Goal: Find specific page/section: Find specific page/section

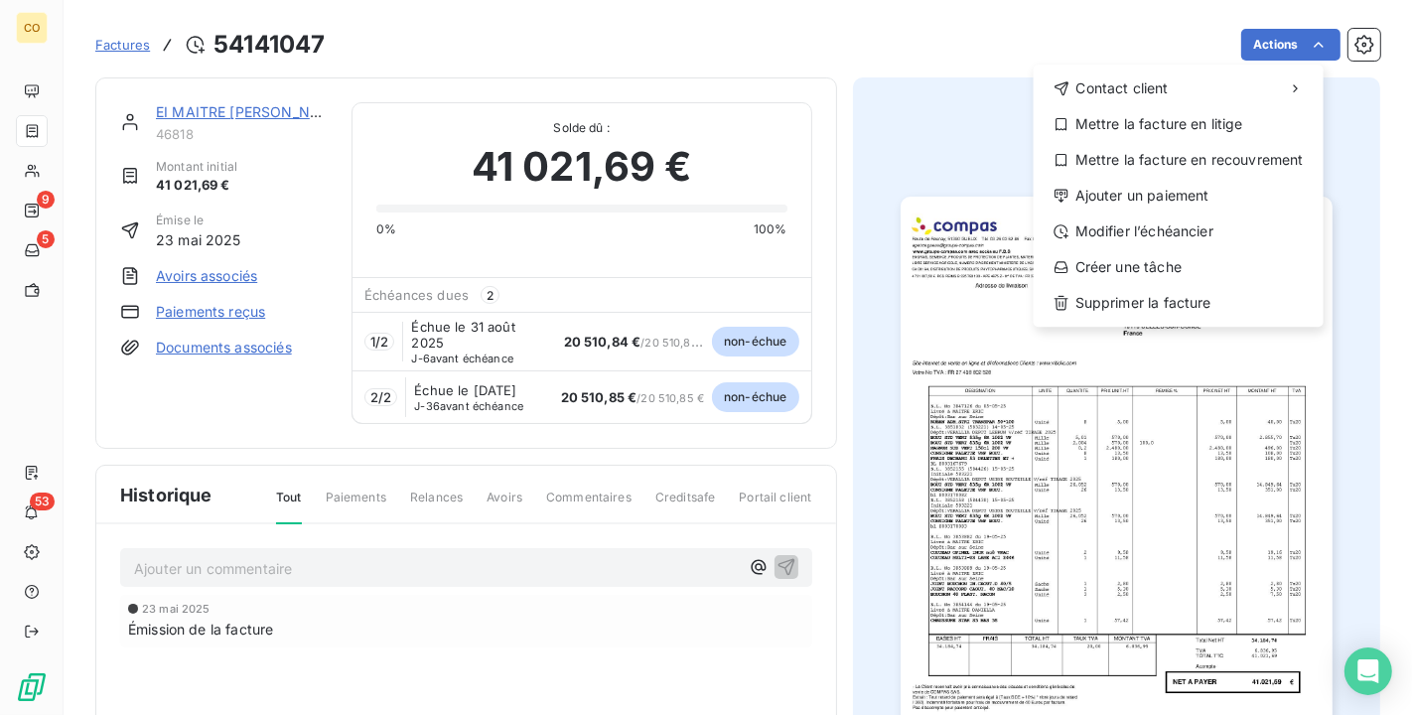
click at [62, 169] on html "CO 9 5 53 Factures 54141047 Actions Contact client Mettre la facture en litige …" at bounding box center [706, 357] width 1412 height 715
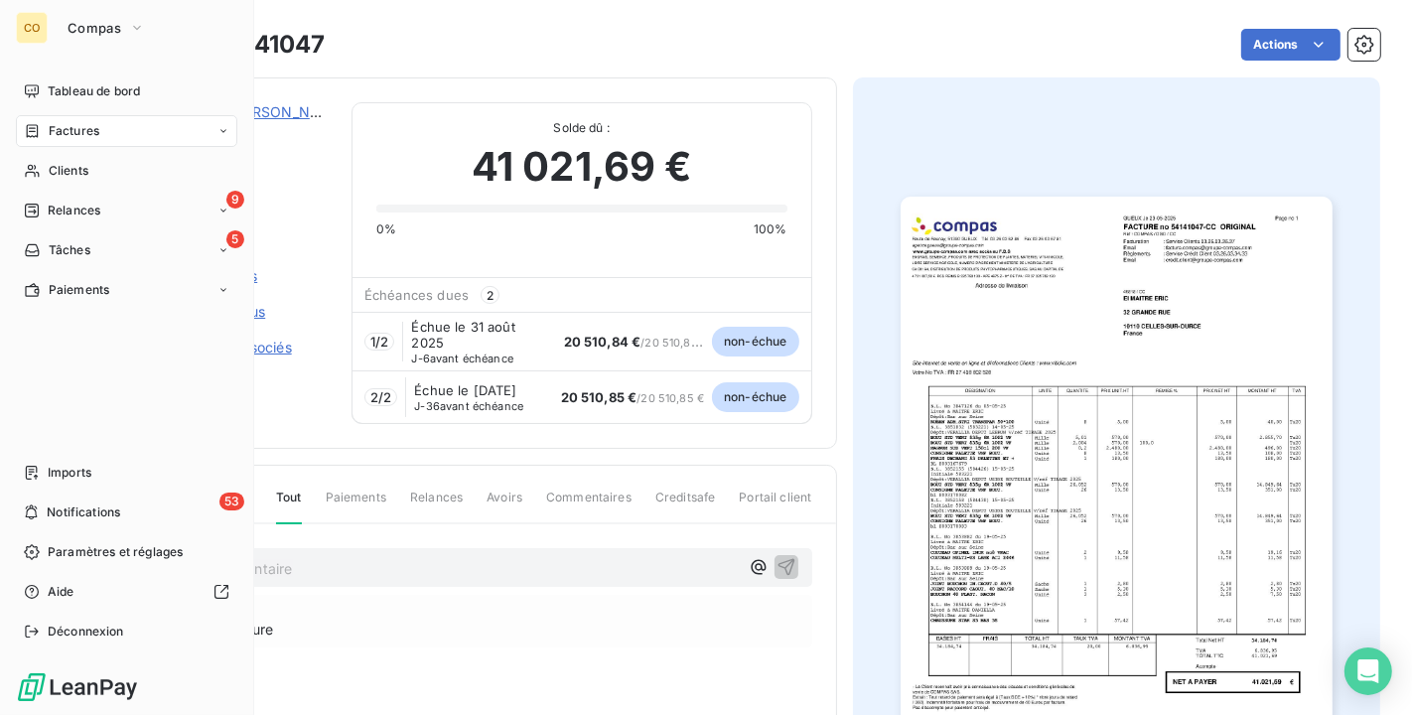
click at [62, 169] on span "Clients" at bounding box center [69, 171] width 40 height 18
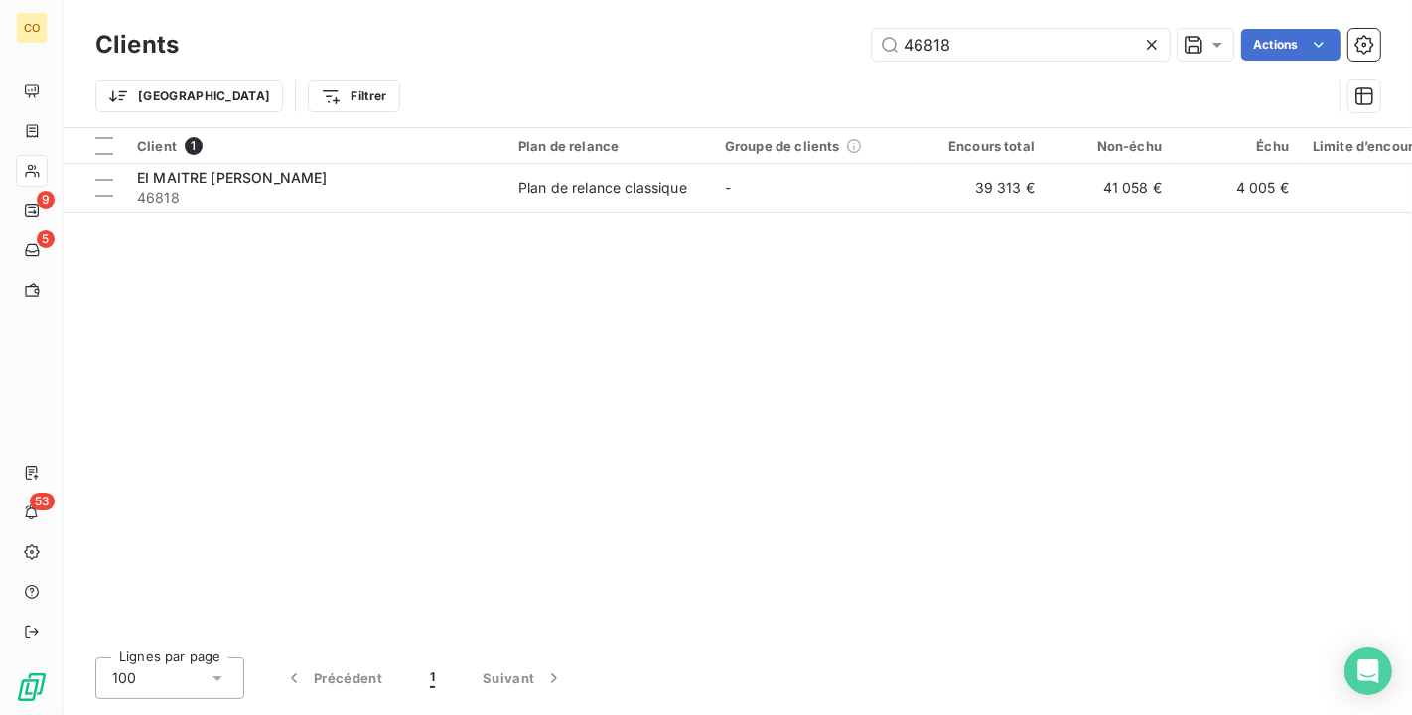
drag, startPoint x: 1034, startPoint y: 26, endPoint x: 700, endPoint y: 17, distance: 334.6
click at [700, 17] on div "Clients 46818 Actions Trier Filtrer" at bounding box center [738, 63] width 1348 height 127
click at [1149, 41] on icon at bounding box center [1152, 45] width 20 height 20
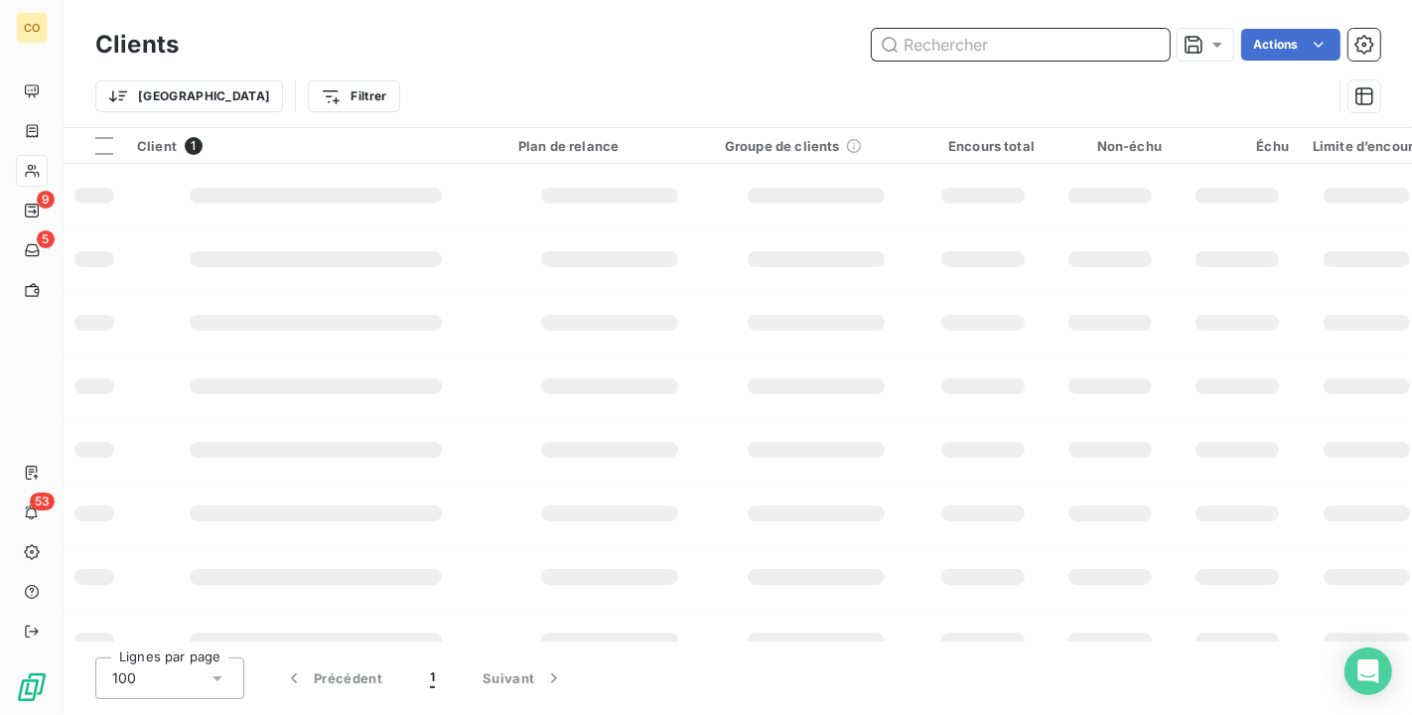
click at [995, 44] on input "text" at bounding box center [1021, 45] width 298 height 32
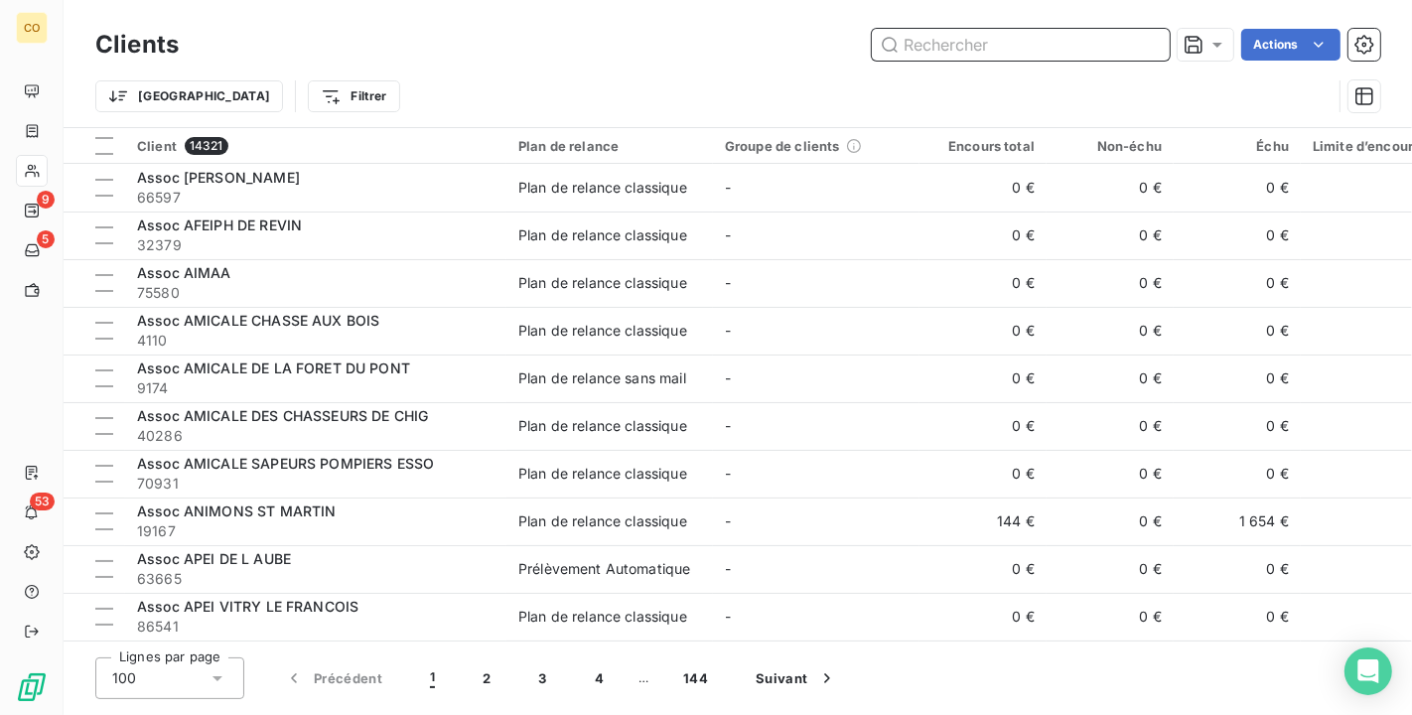
click at [995, 45] on input "text" at bounding box center [1021, 45] width 298 height 32
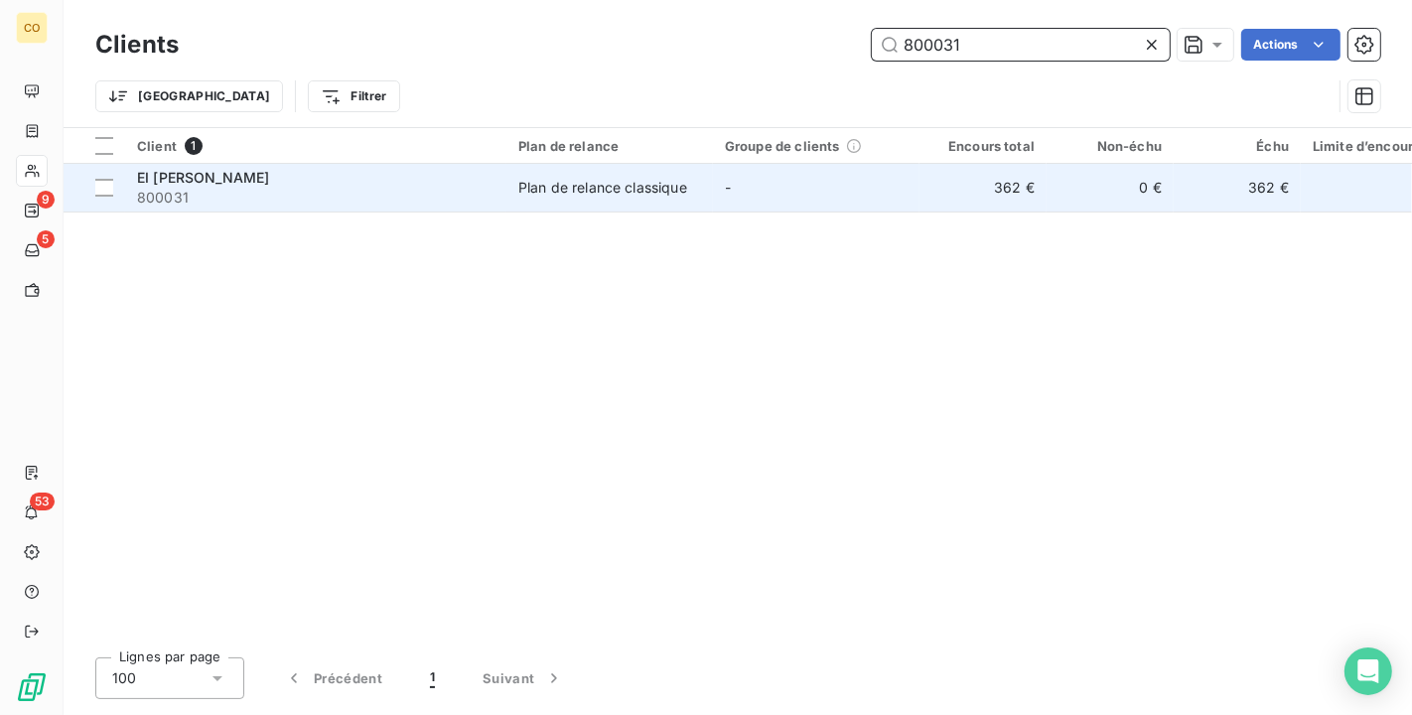
type input "800031"
click at [570, 192] on div "Plan de relance classique" at bounding box center [602, 188] width 169 height 20
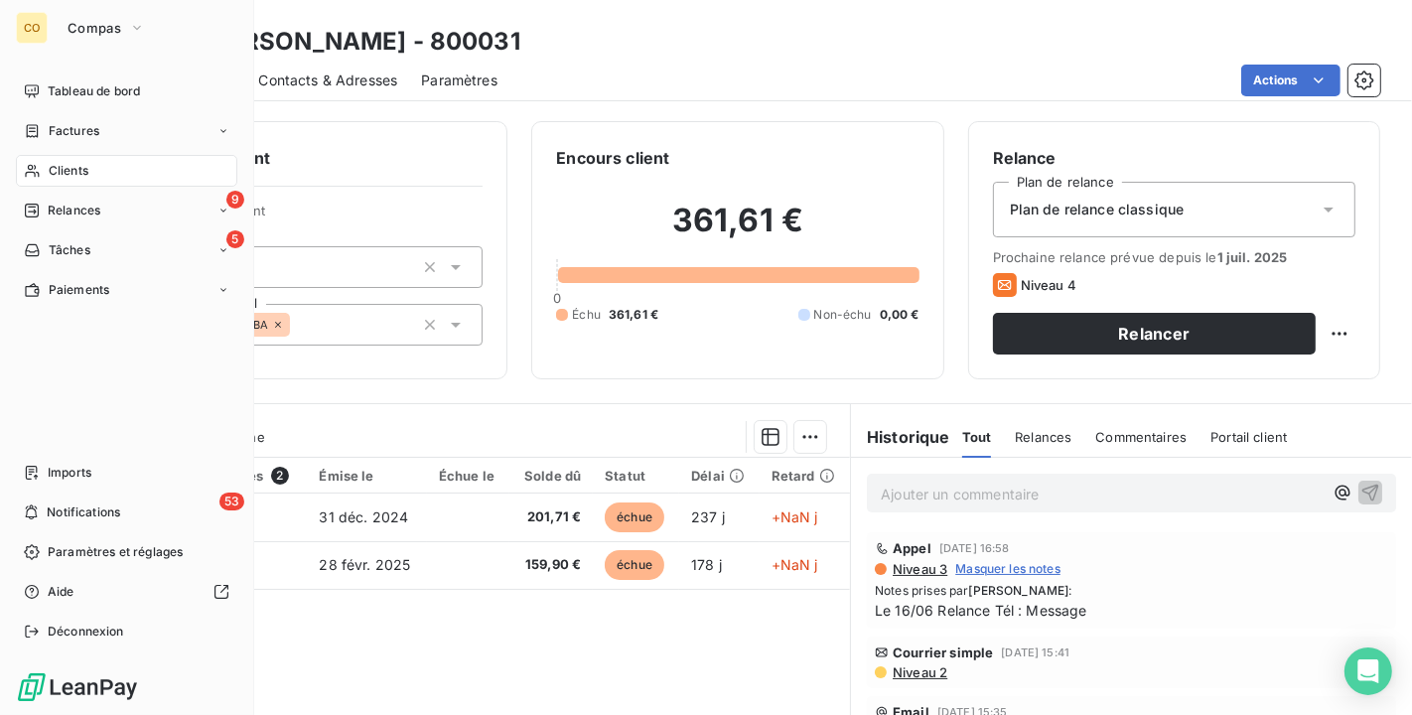
click at [56, 173] on span "Clients" at bounding box center [69, 171] width 40 height 18
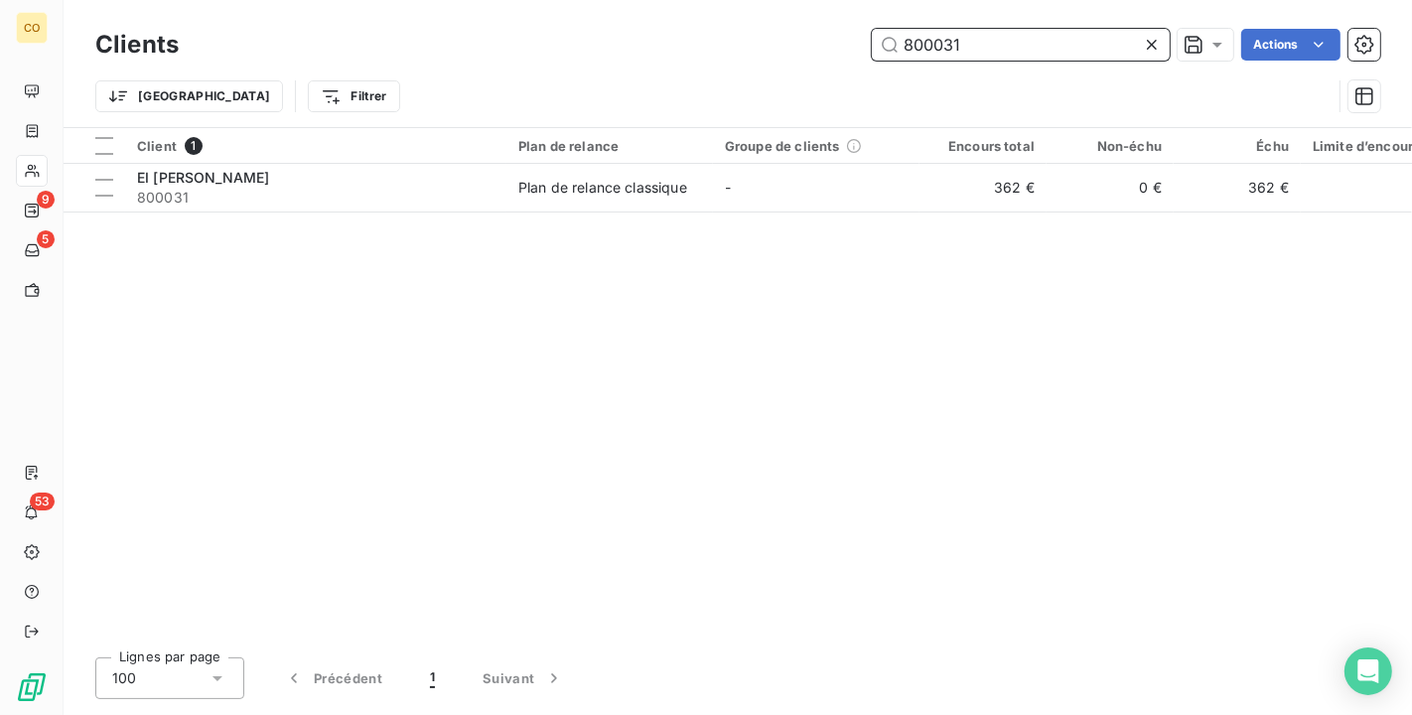
drag, startPoint x: 1064, startPoint y: 47, endPoint x: 605, endPoint y: -17, distance: 464.0
click at [605, 0] on html "CO 9 5 53 Clients 800031 Actions Trier Filtrer Client 1 Plan de relance Groupe …" at bounding box center [706, 357] width 1412 height 715
type input "H"
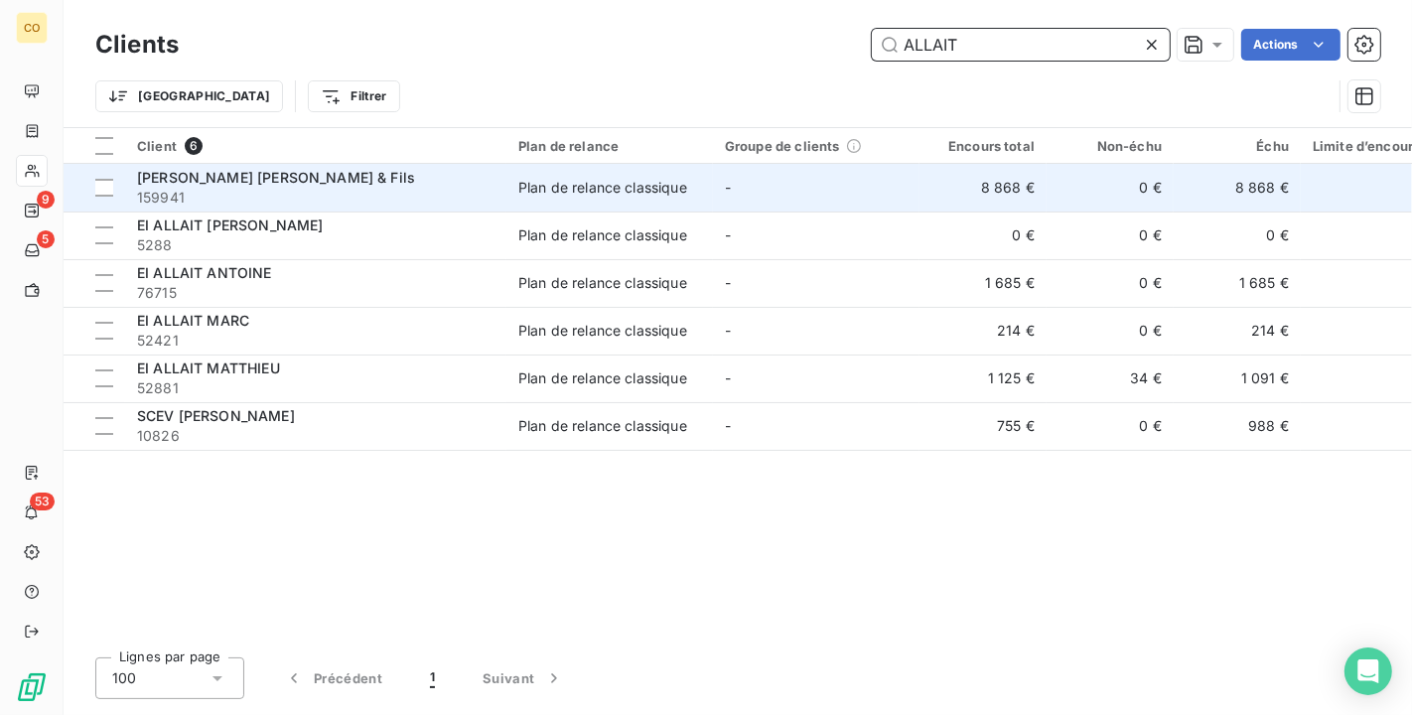
type input "ALLAIT"
click at [460, 193] on span "159941" at bounding box center [315, 198] width 357 height 20
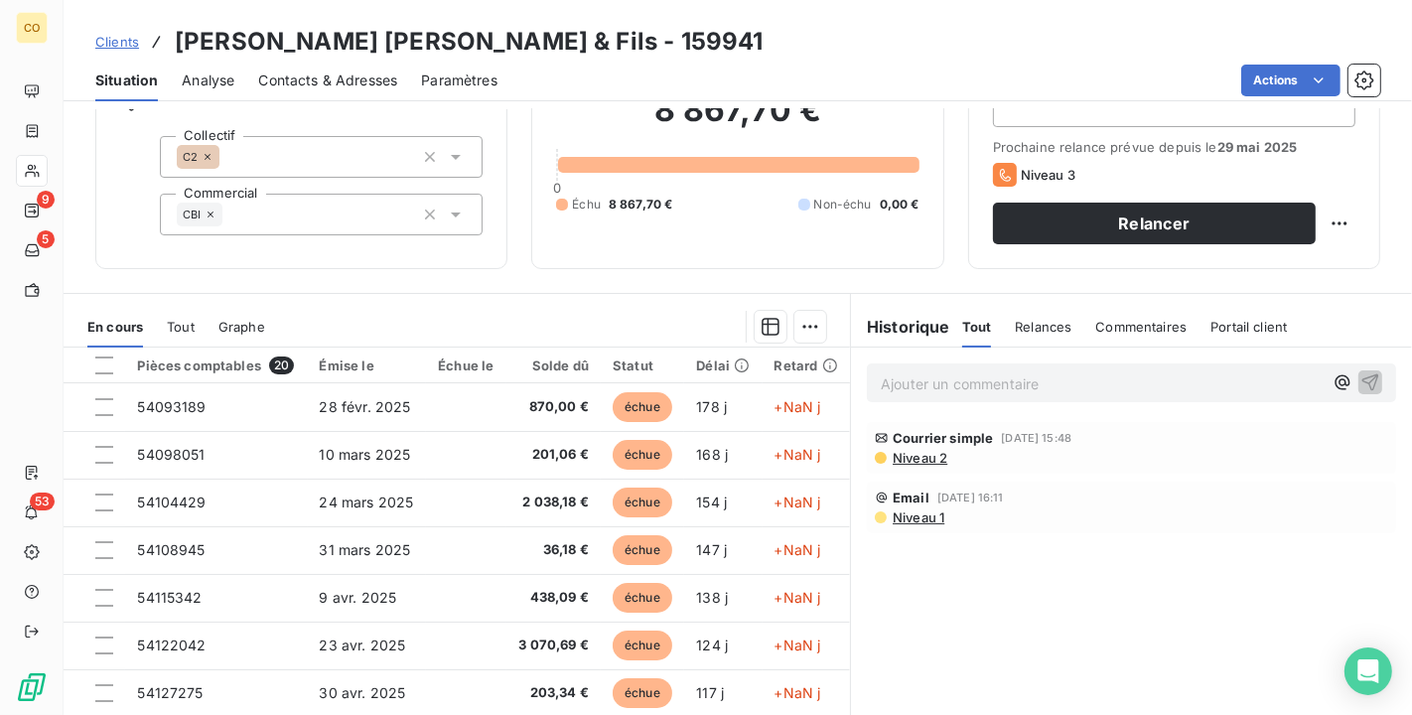
scroll to position [110, 0]
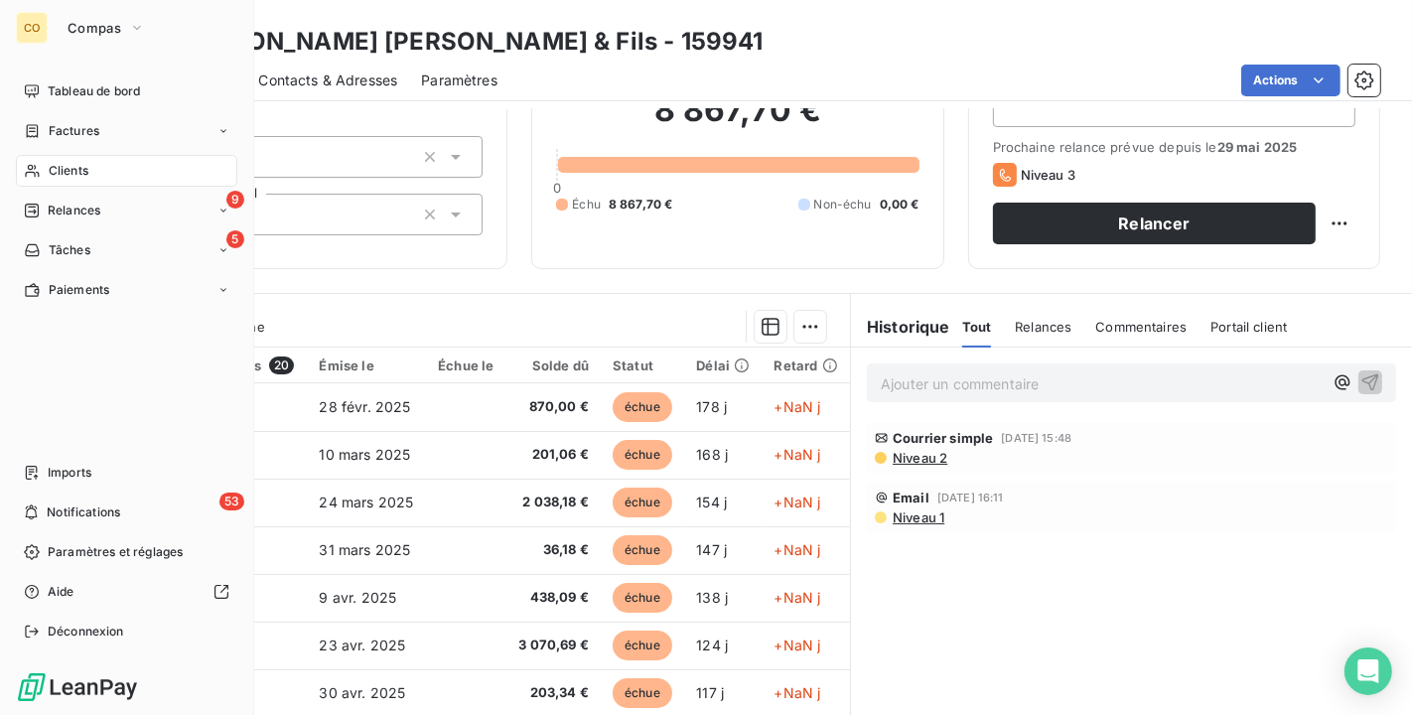
click at [45, 164] on div "Clients" at bounding box center [126, 171] width 221 height 32
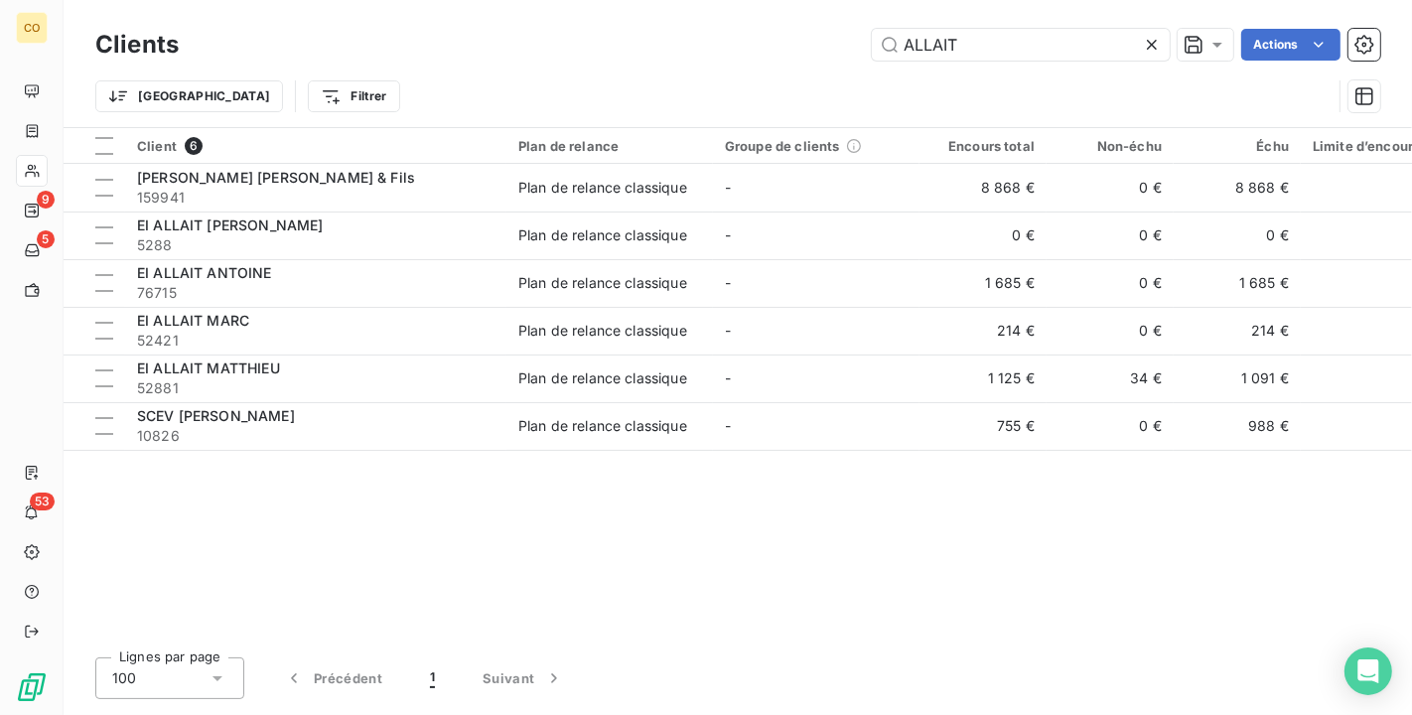
drag, startPoint x: 1050, startPoint y: 49, endPoint x: 548, endPoint y: -9, distance: 505.6
click at [548, 0] on html "CO 9 5 53 Clients ALLAIT Actions Trier Filtrer Client 6 Plan de relance Groupe …" at bounding box center [706, 357] width 1412 height 715
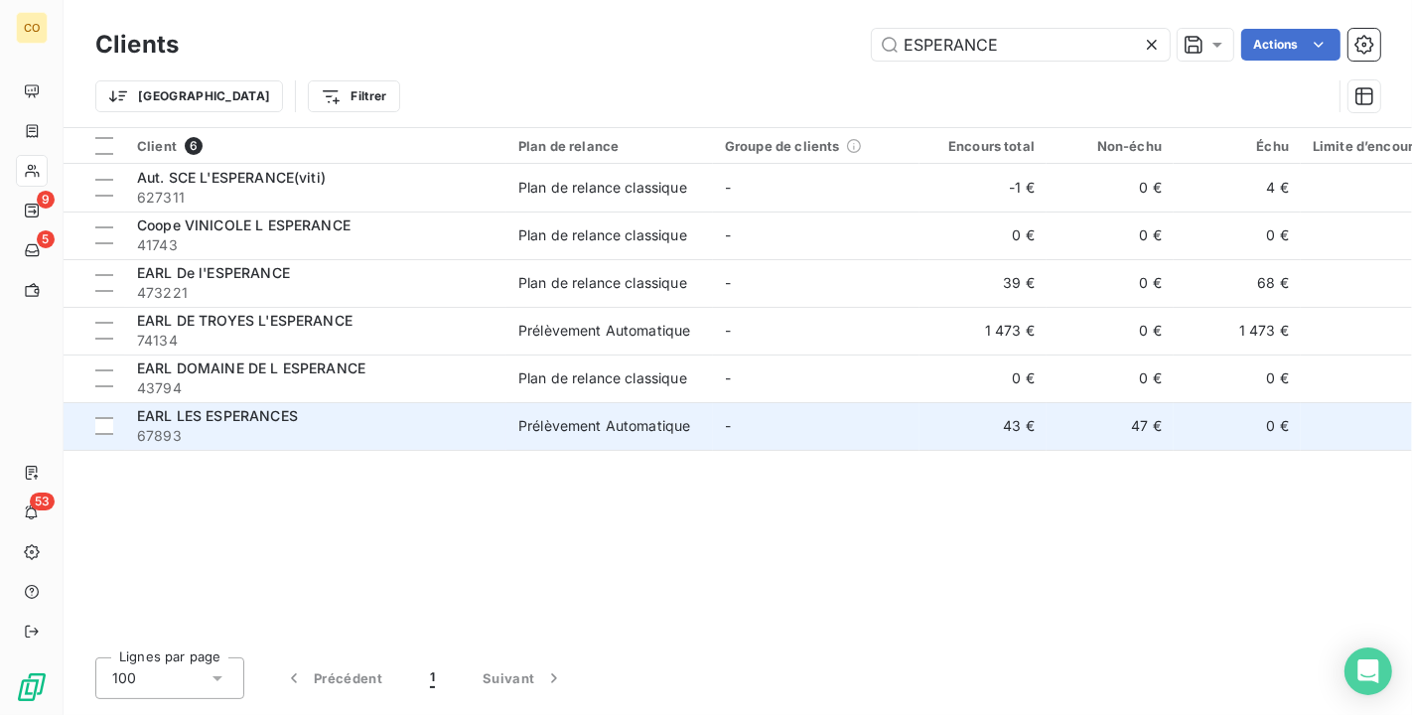
type input "ESPERANCE"
click at [340, 416] on div "EARL LES ESPERANCES" at bounding box center [315, 416] width 357 height 20
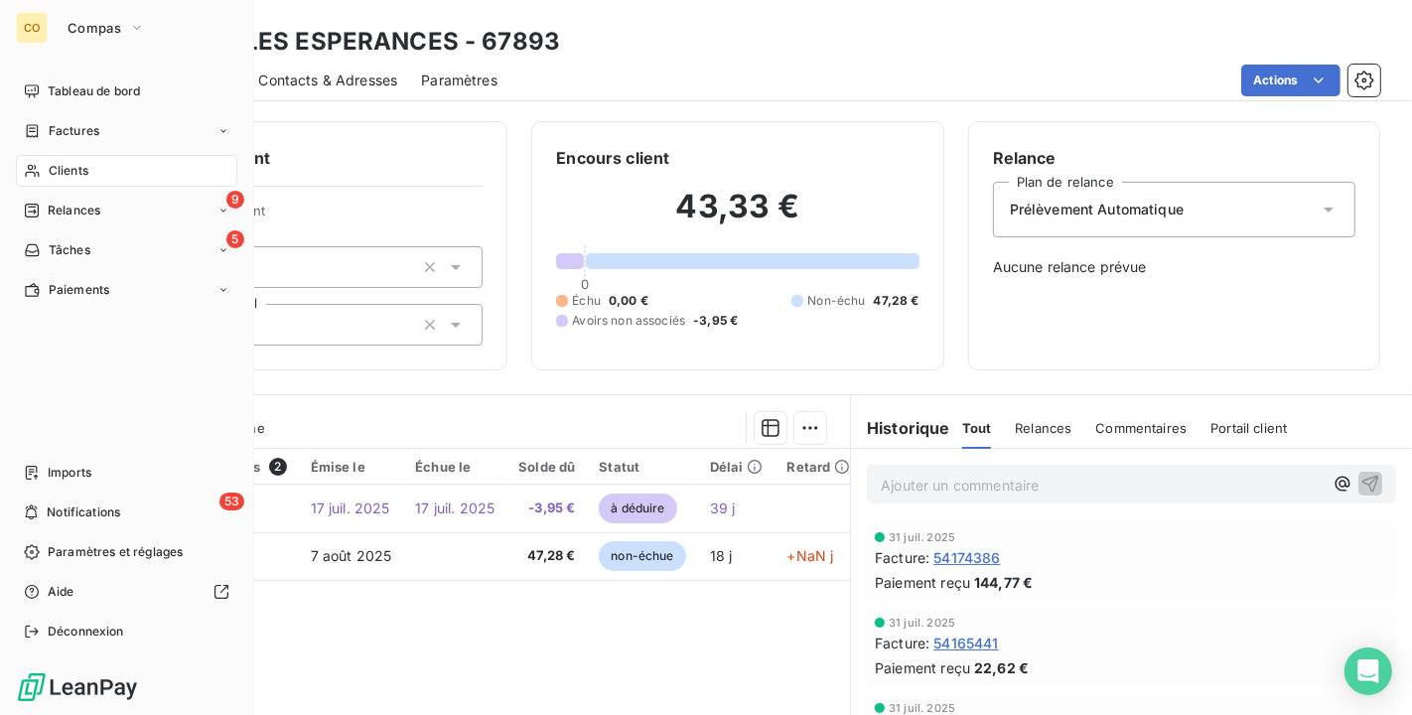
click at [63, 181] on div "Clients" at bounding box center [126, 171] width 221 height 32
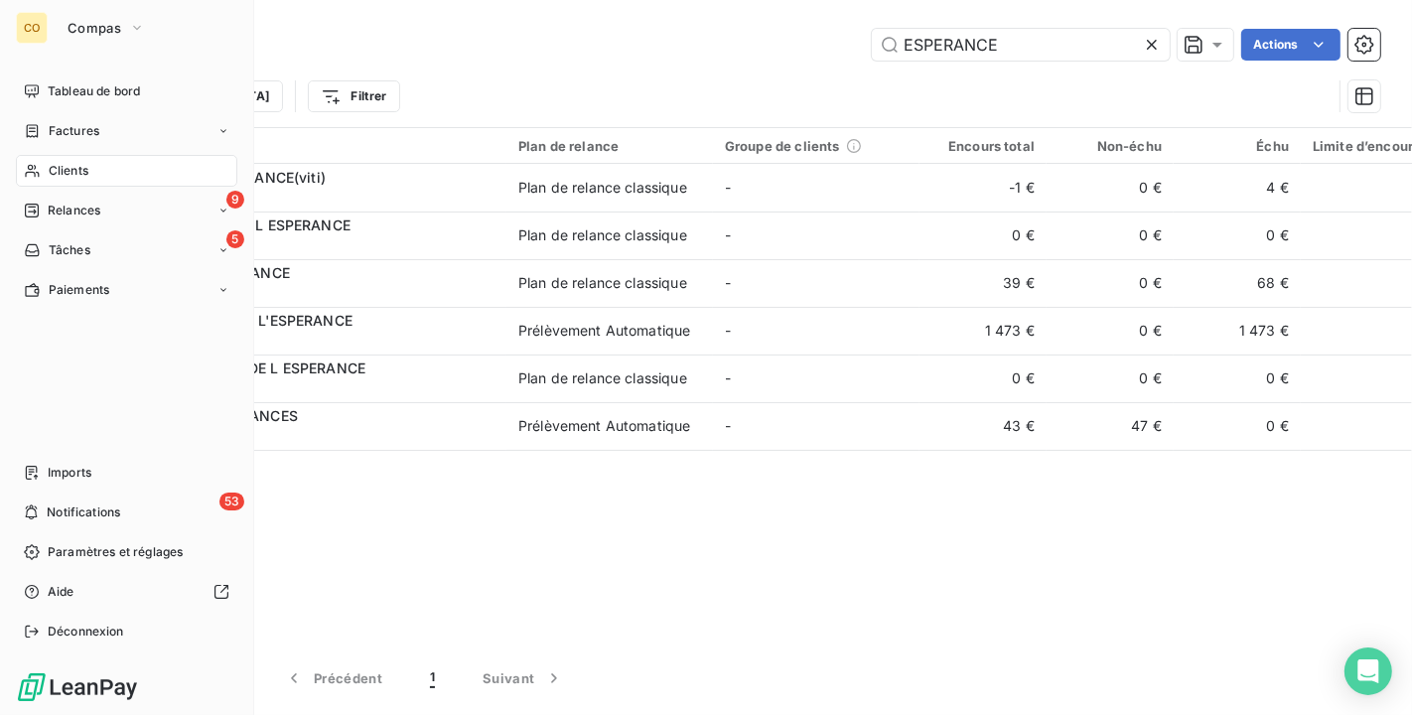
click at [51, 181] on div "Clients" at bounding box center [126, 171] width 221 height 32
